Goal: Task Accomplishment & Management: Use online tool/utility

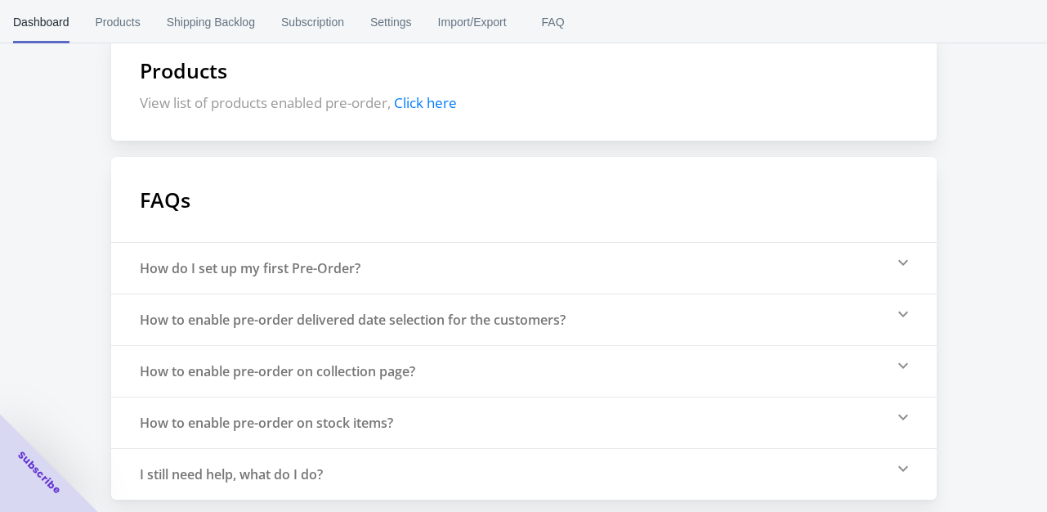
scroll to position [547, 0]
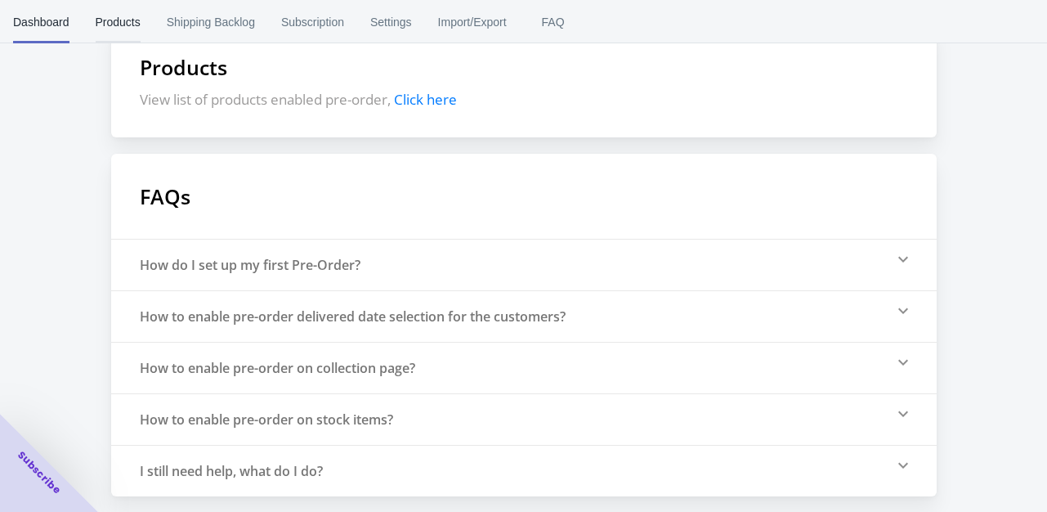
click at [128, 22] on span "Products" at bounding box center [118, 22] width 45 height 43
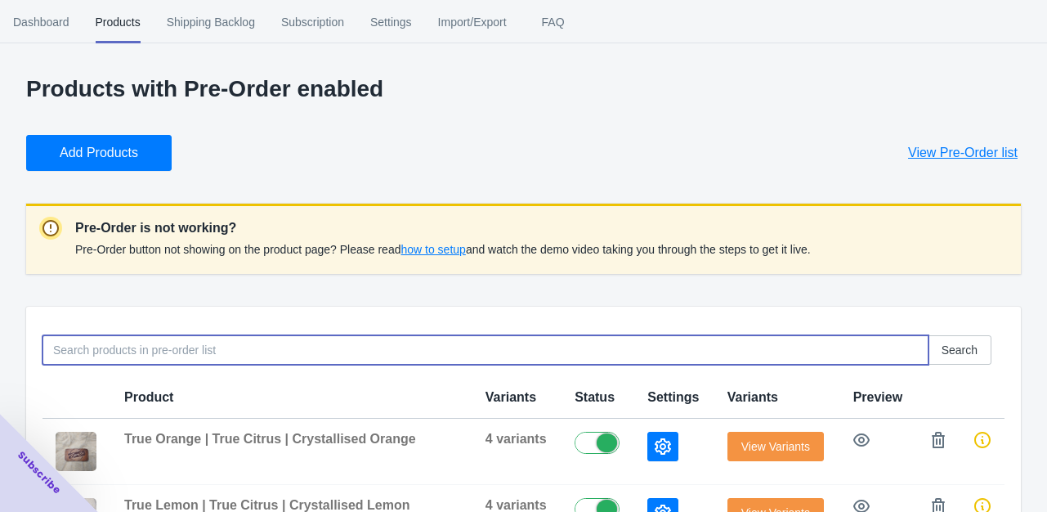
click at [197, 347] on input at bounding box center [486, 349] width 886 height 29
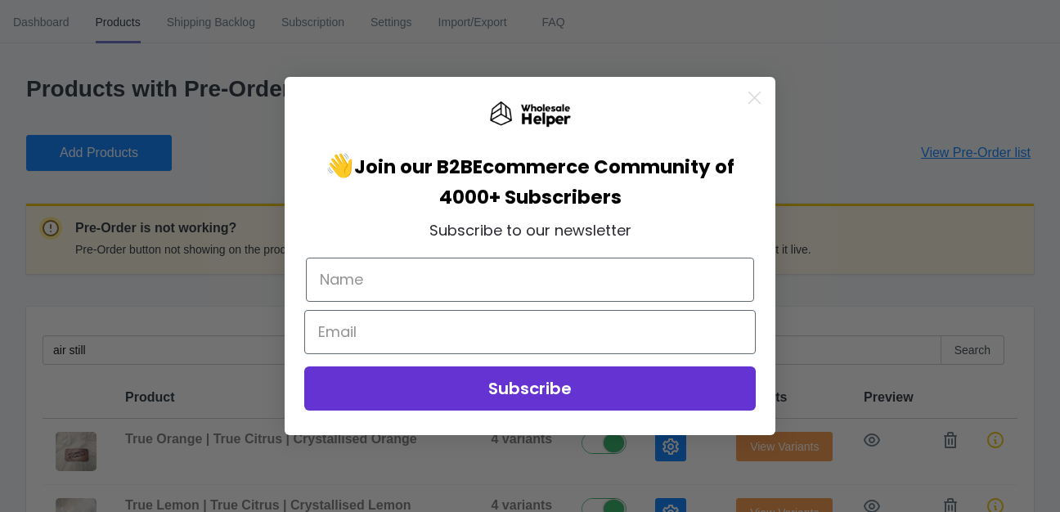
click at [760, 92] on circle "Close dialog" at bounding box center [754, 97] width 27 height 27
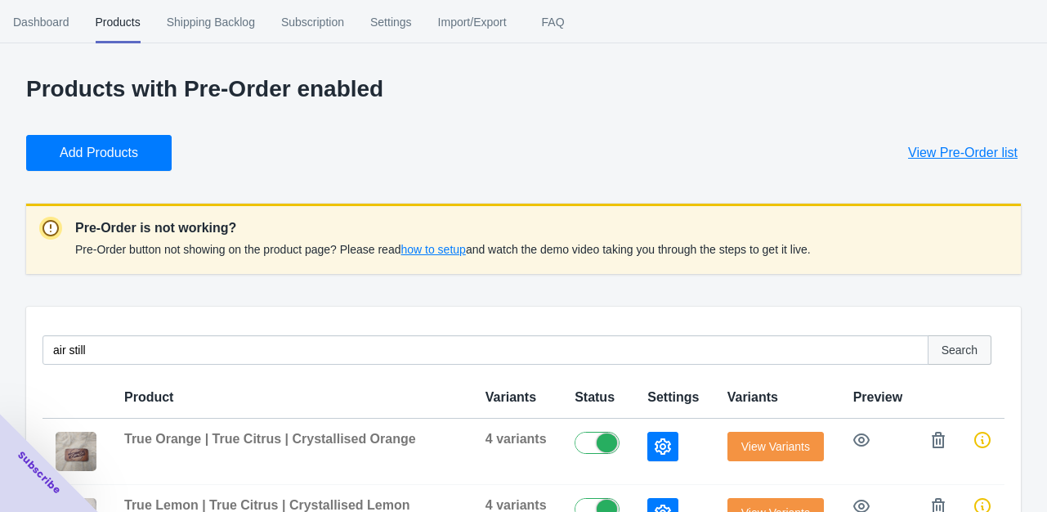
click at [963, 350] on span "Search" at bounding box center [960, 349] width 36 height 13
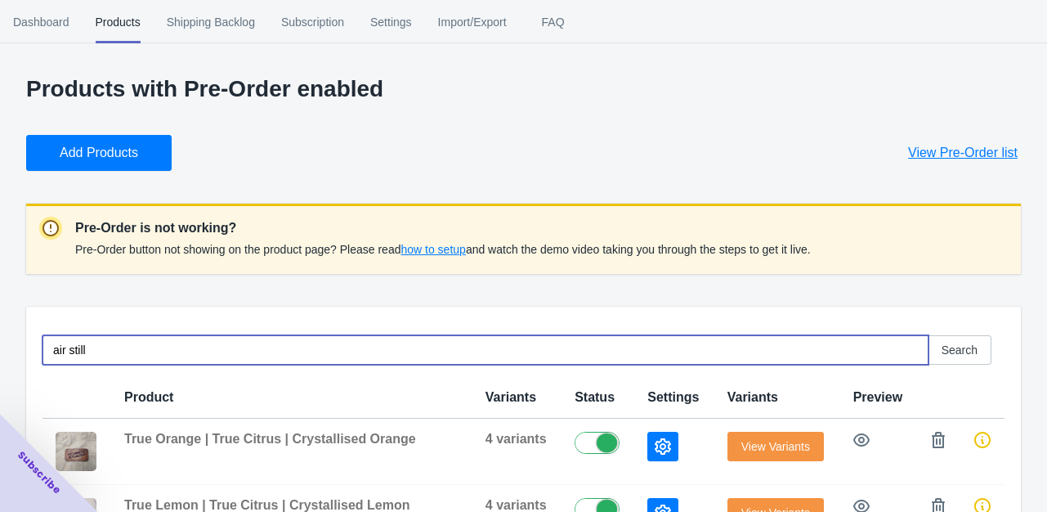
drag, startPoint x: 101, startPoint y: 355, endPoint x: -20, endPoint y: 339, distance: 122.0
click at [0, 339] on html "[DOMAIN_NAME] 1 1 Skip to content Dashboard Products Shipping Backlog Subscript…" at bounding box center [523, 256] width 1047 height 512
type input "Air Still Pro"
click at [968, 346] on span "Search" at bounding box center [960, 349] width 36 height 13
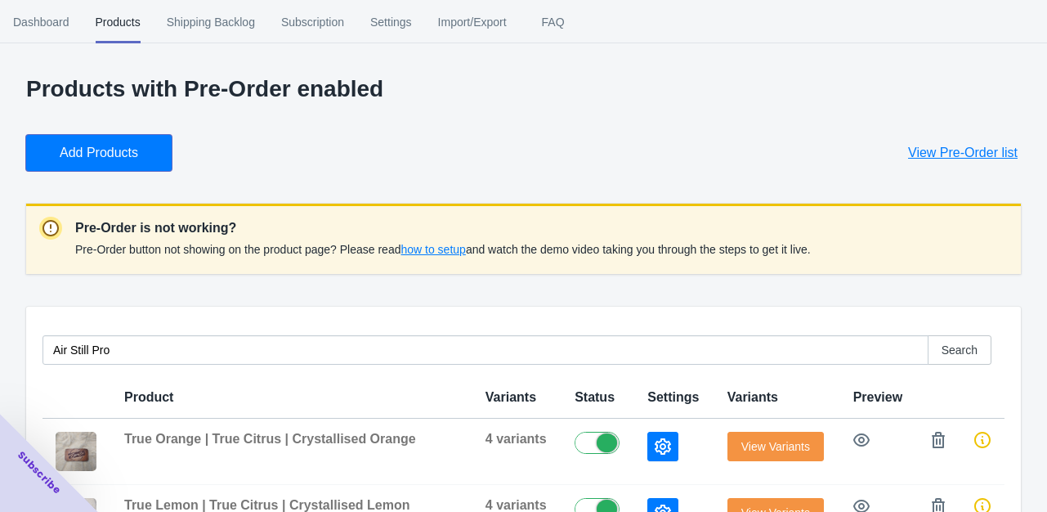
click at [128, 159] on span "Add Products" at bounding box center [99, 153] width 78 height 16
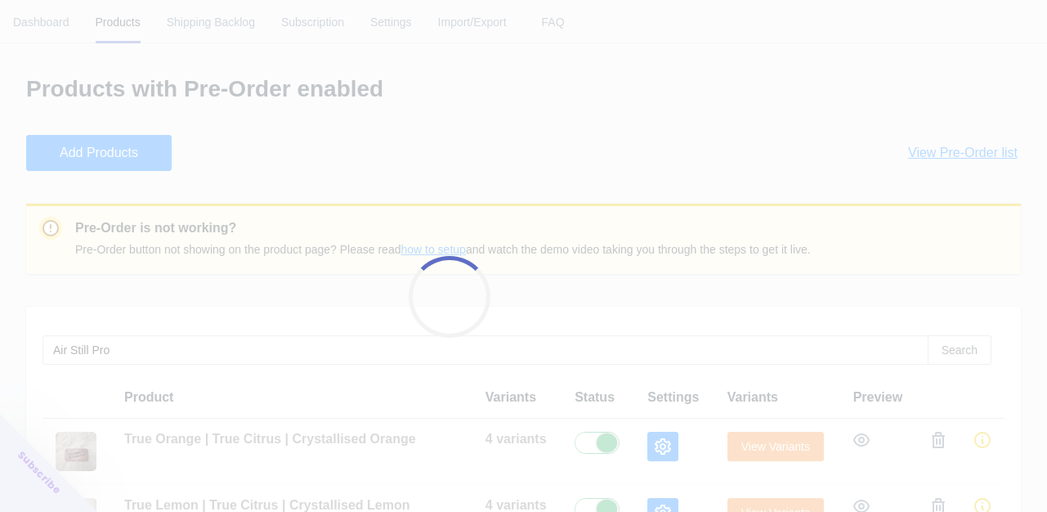
checkbox input "true"
checkbox input "false"
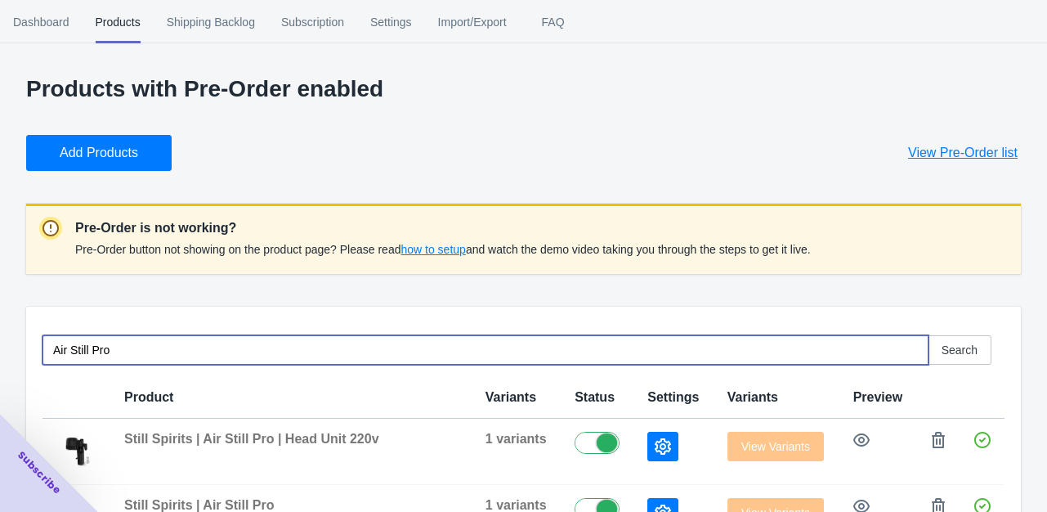
drag, startPoint x: 135, startPoint y: 350, endPoint x: -26, endPoint y: 327, distance: 162.7
click at [0, 327] on html "[DOMAIN_NAME] 1 1 Skip to content Dashboard Products Shipping Backlog Subscript…" at bounding box center [523, 256] width 1047 height 512
type input "G70"
click at [92, 142] on button "Add Products" at bounding box center [99, 153] width 146 height 36
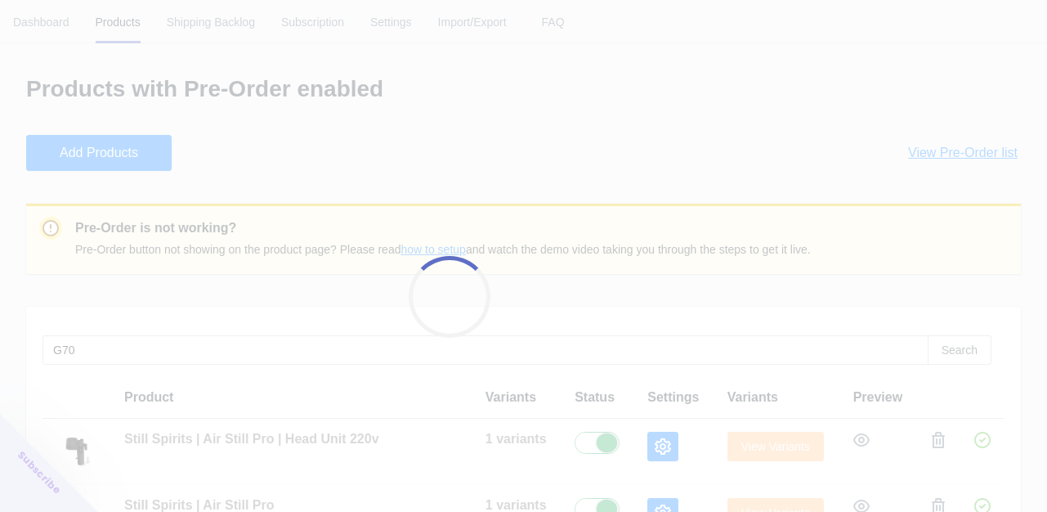
checkbox input "true"
checkbox input "false"
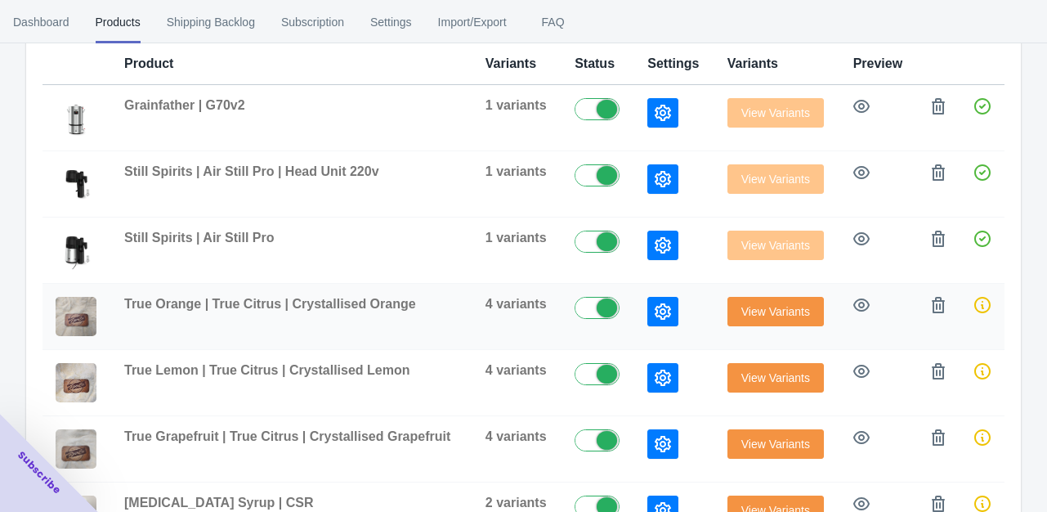
scroll to position [338, 0]
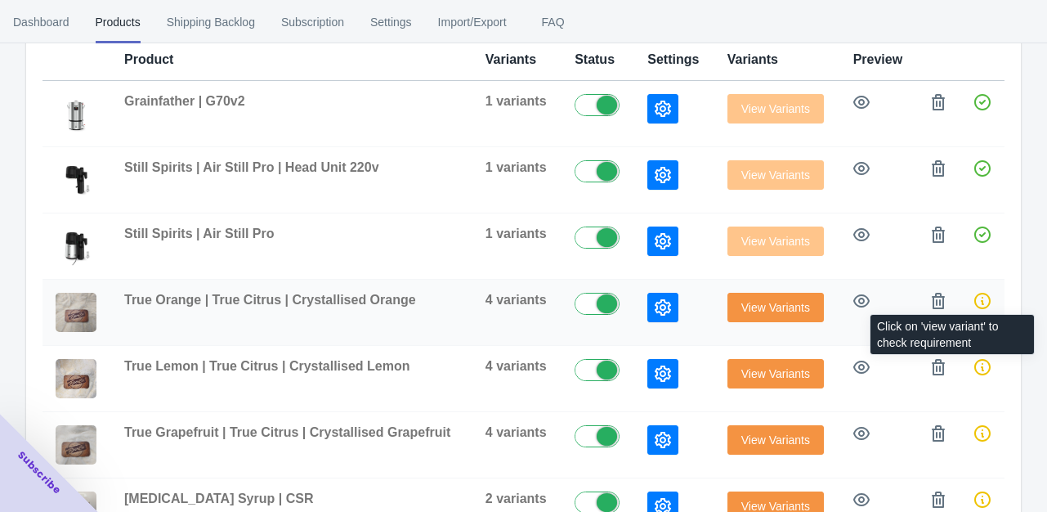
click at [988, 295] on icon at bounding box center [983, 301] width 16 height 16
click at [982, 302] on icon at bounding box center [983, 301] width 16 height 16
click at [980, 305] on icon at bounding box center [983, 301] width 16 height 16
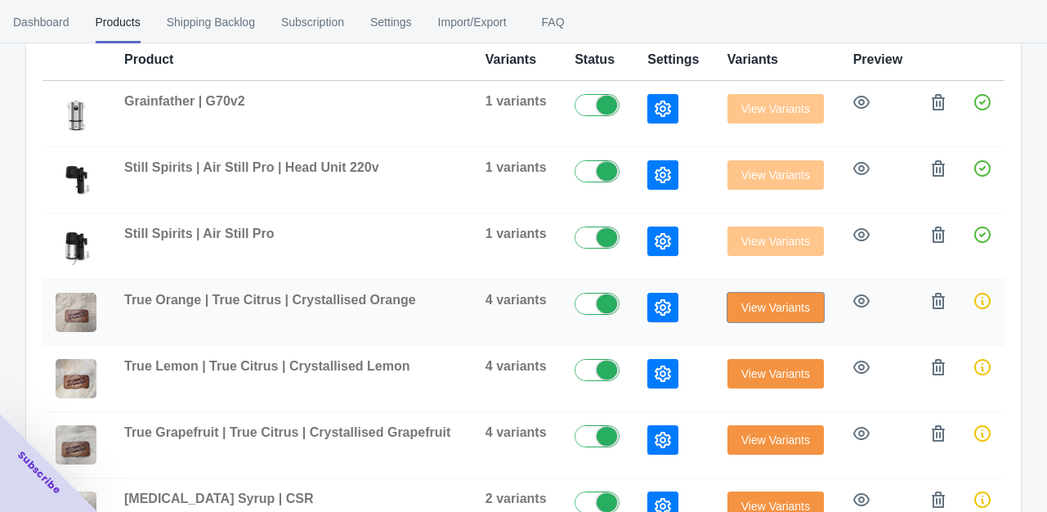
click at [782, 305] on span "View Variants" at bounding box center [776, 307] width 69 height 13
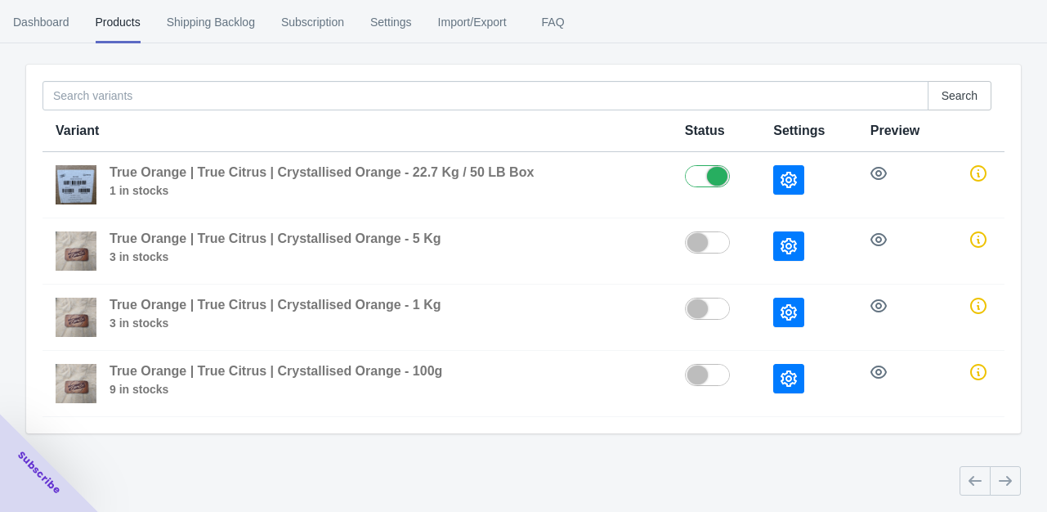
scroll to position [113, 0]
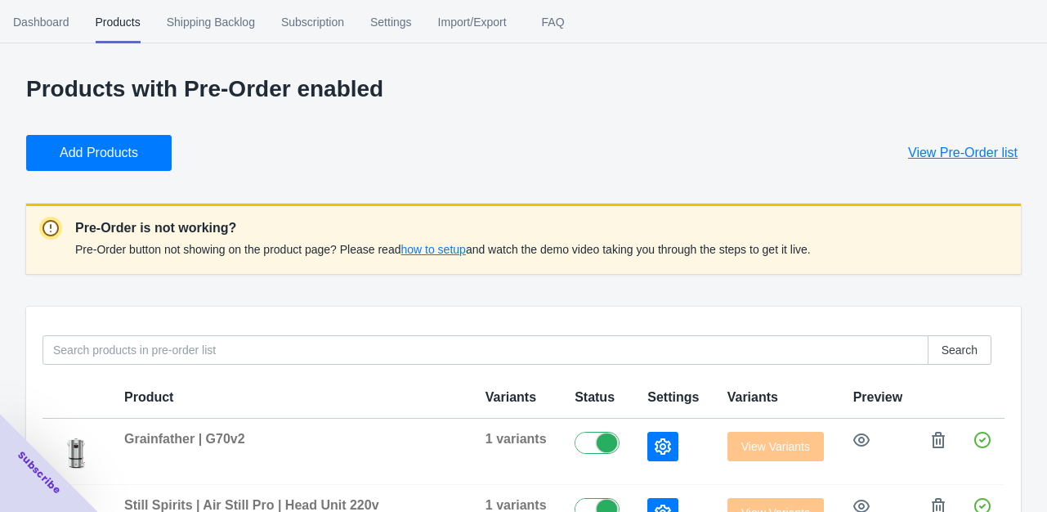
click at [93, 146] on span "Add Products" at bounding box center [99, 153] width 78 height 16
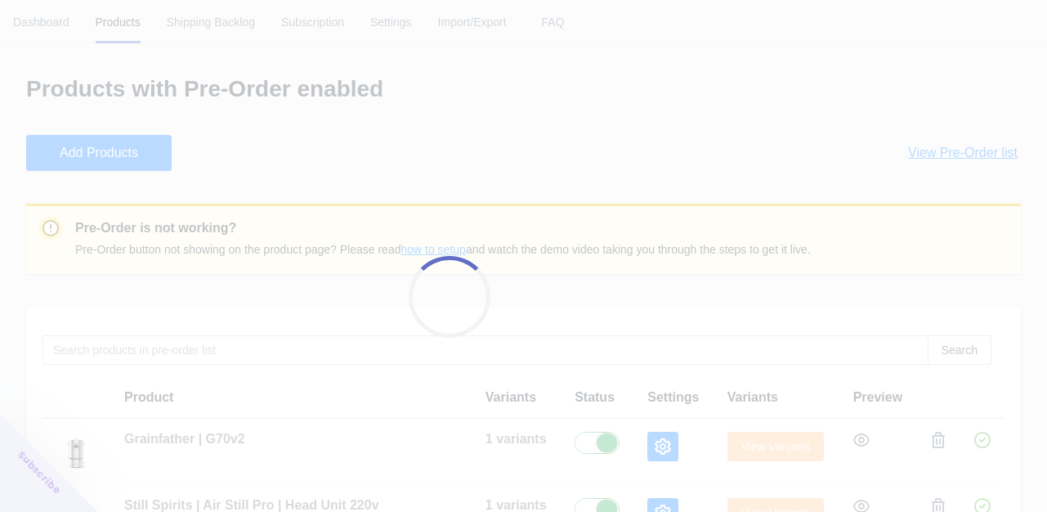
checkbox input "true"
